Goal: Find specific page/section: Find specific page/section

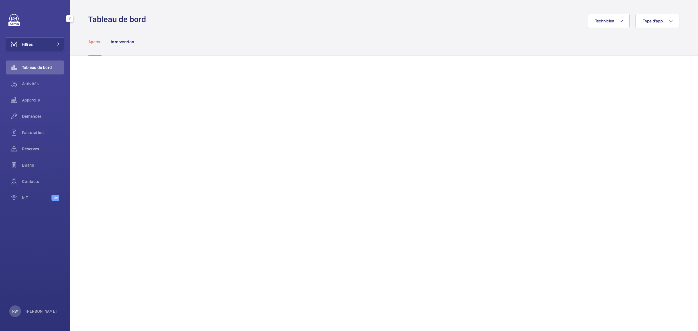
click at [44, 44] on button "Filtres" at bounding box center [35, 44] width 58 height 14
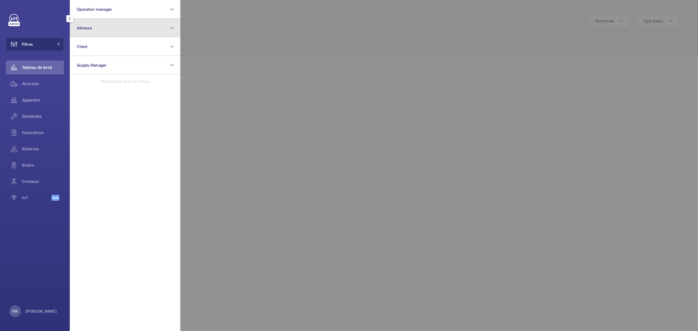
click at [83, 27] on span "Adresse" at bounding box center [84, 28] width 15 height 5
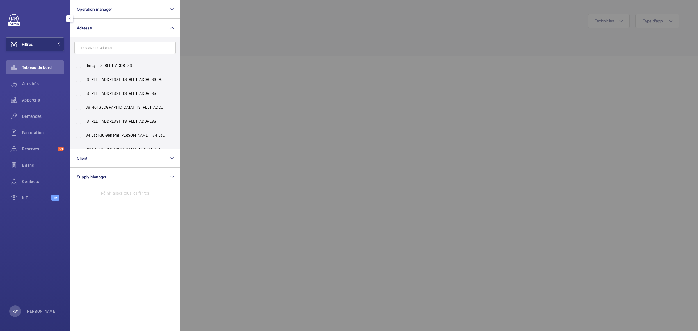
click at [86, 44] on input "text" at bounding box center [124, 48] width 101 height 12
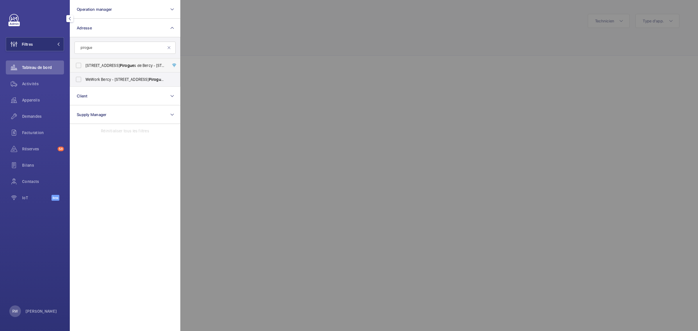
type input "pirogue"
click at [79, 65] on label "[STREET_ADDRESS] s de Bercy - [STREET_ADDRESS]" at bounding box center [120, 65] width 101 height 14
click at [79, 65] on input "[STREET_ADDRESS] s de Bercy - [STREET_ADDRESS]" at bounding box center [79, 66] width 12 height 12
checkbox input "true"
click at [83, 77] on label "WeWork Bercy - [STREET_ADDRESS]" at bounding box center [120, 79] width 101 height 14
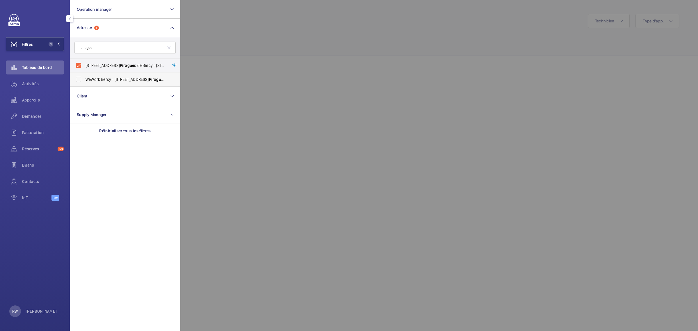
click at [83, 77] on input "WeWork Bercy - [STREET_ADDRESS]" at bounding box center [79, 80] width 12 height 12
checkbox input "true"
click at [311, 31] on div at bounding box center [529, 165] width 698 height 331
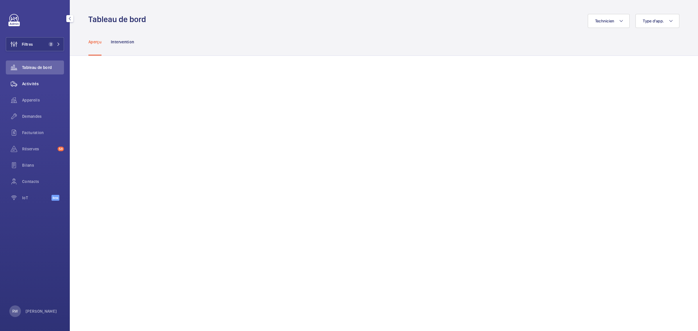
click at [28, 83] on span "Activités" at bounding box center [43, 84] width 42 height 6
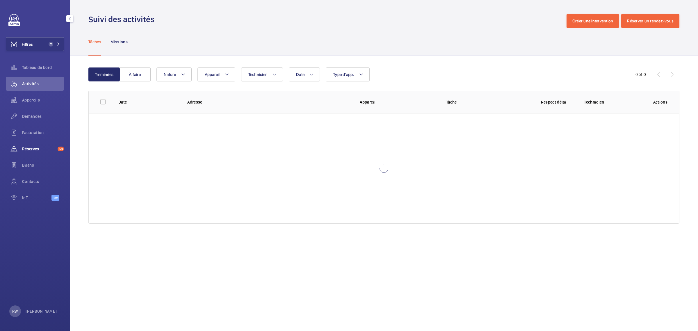
click at [27, 147] on span "Réserves" at bounding box center [38, 149] width 33 height 6
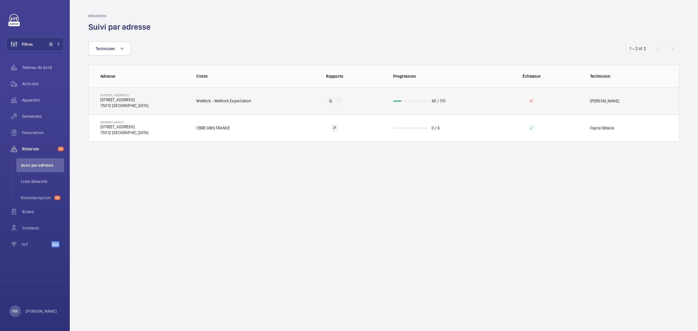
click at [355, 106] on td "Q P" at bounding box center [334, 100] width 98 height 27
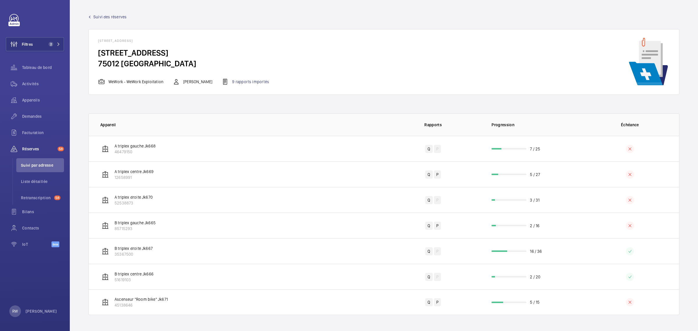
click at [379, 59] on div "[STREET_ADDRESS] de Bercy [STREET_ADDRESS] WeWork - WeWork Exploitation [PERSON…" at bounding box center [383, 62] width 591 height 66
